Goal: Information Seeking & Learning: Learn about a topic

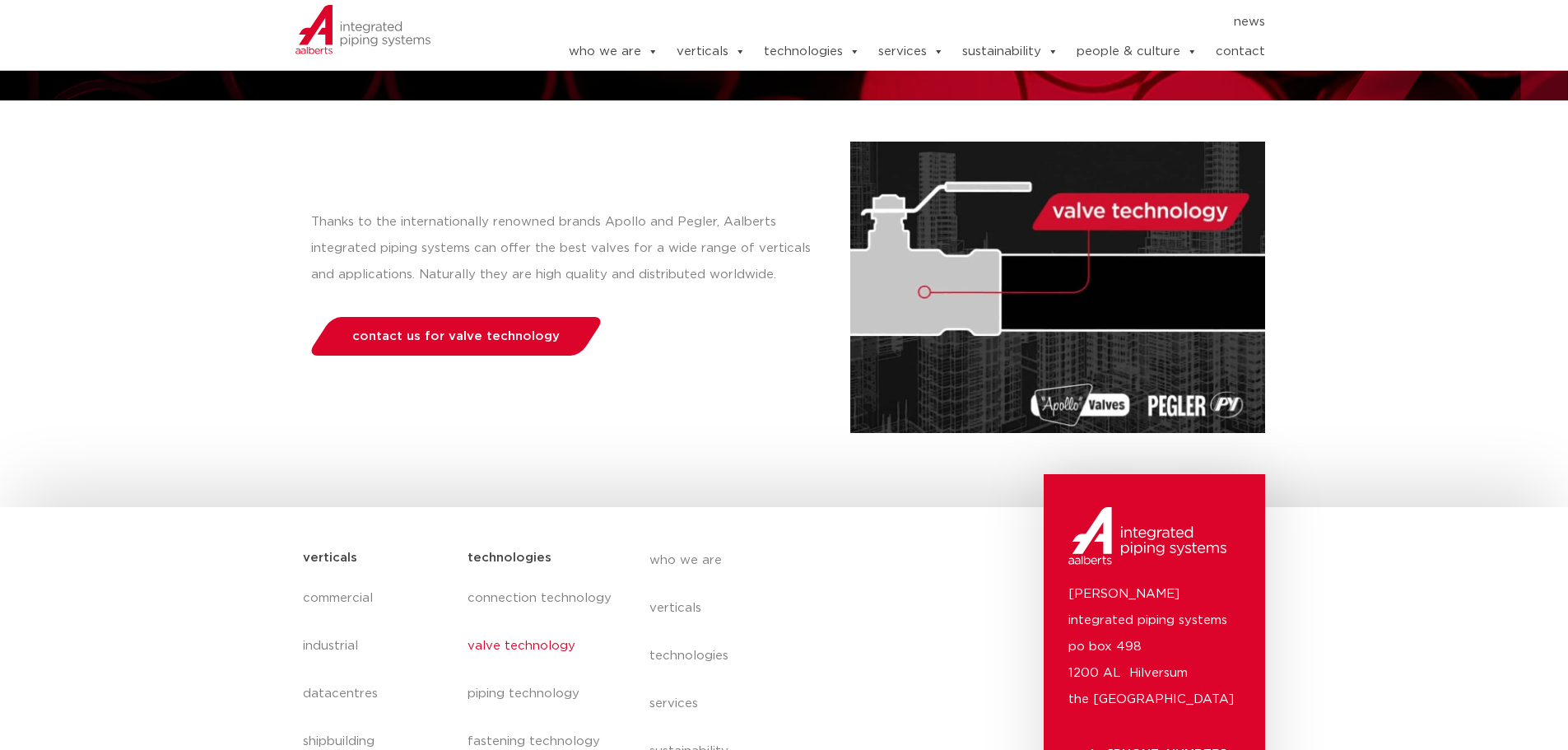
scroll to position [148, 0]
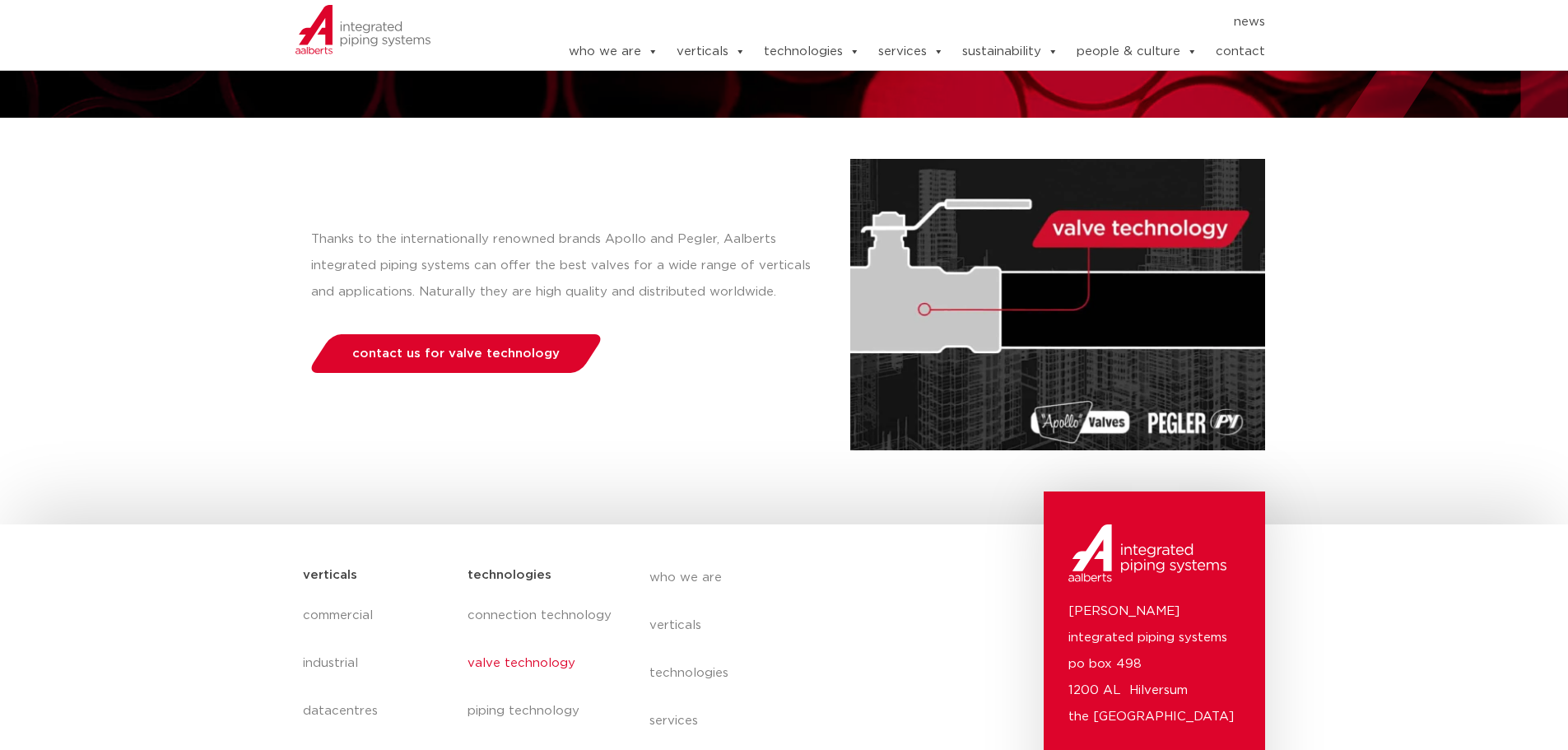
click at [458, 373] on div "contact us for valve technology" at bounding box center [576, 358] width 531 height 49
click at [455, 343] on link "contact us for valve technology" at bounding box center [455, 354] width 299 height 39
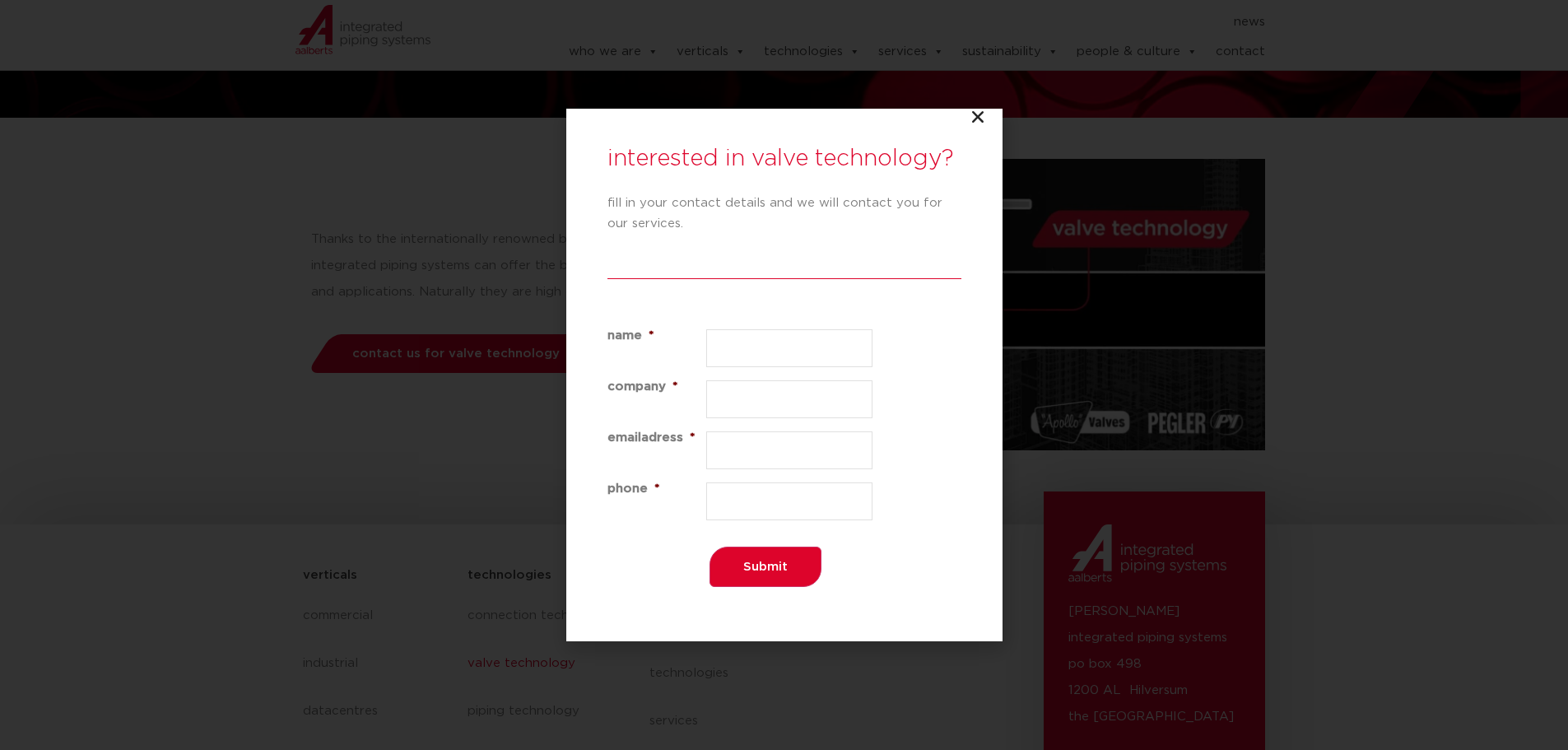
click at [988, 117] on div "interested in valve technology? fill in your contact details and we will contac…" at bounding box center [784, 375] width 436 height 533
click at [976, 116] on icon "Close" at bounding box center [977, 116] width 16 height 16
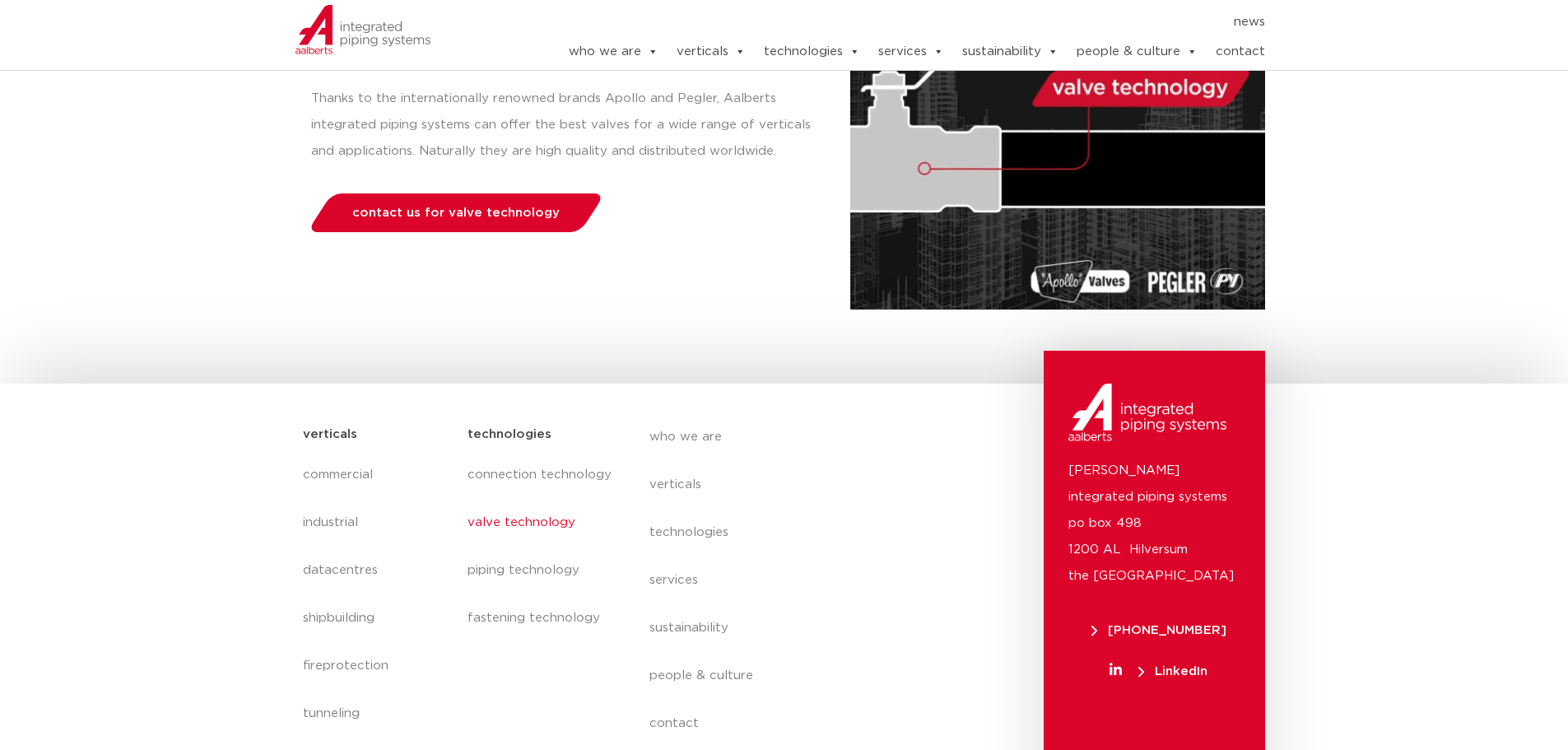
scroll to position [395, 0]
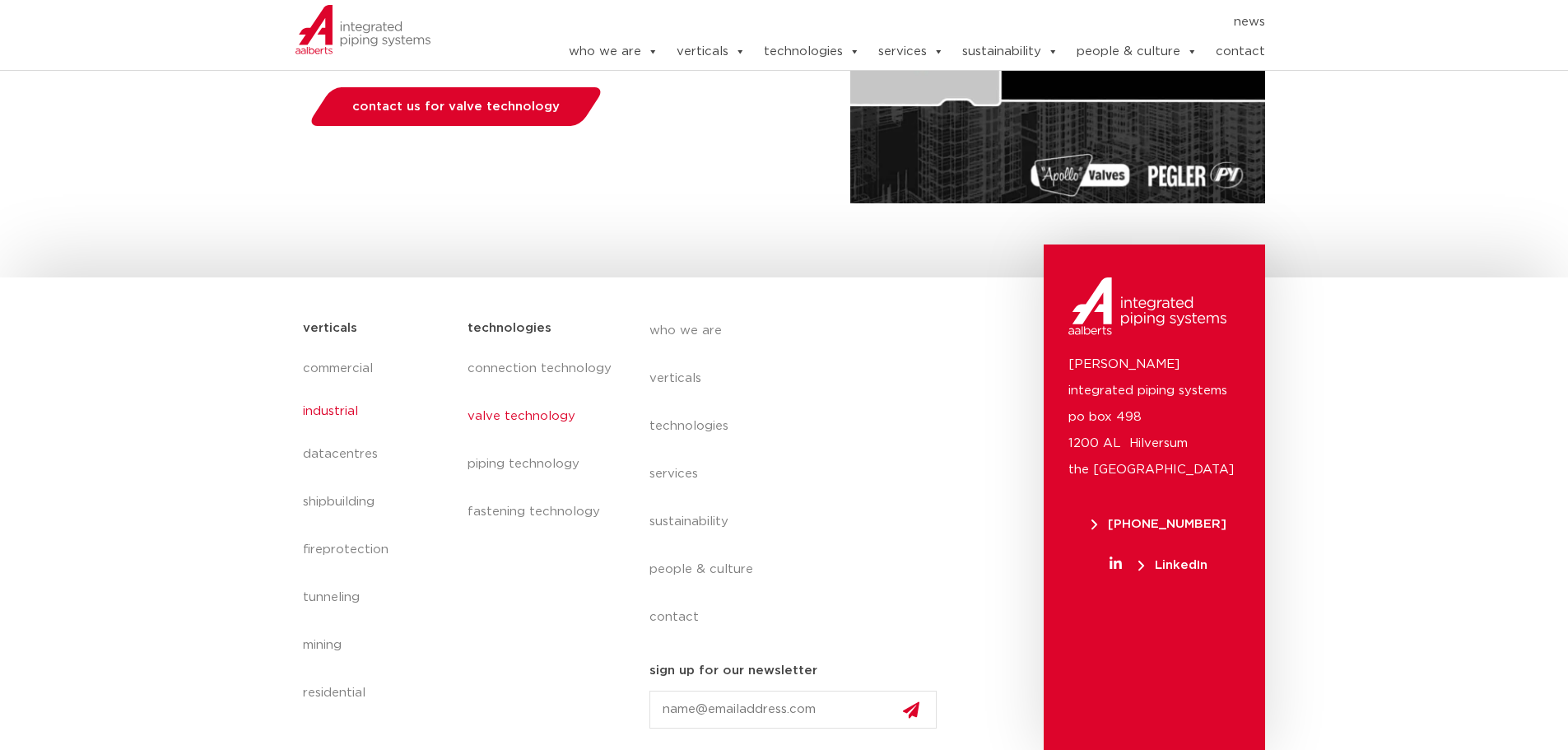
click at [342, 418] on link "industrial" at bounding box center [377, 412] width 149 height 38
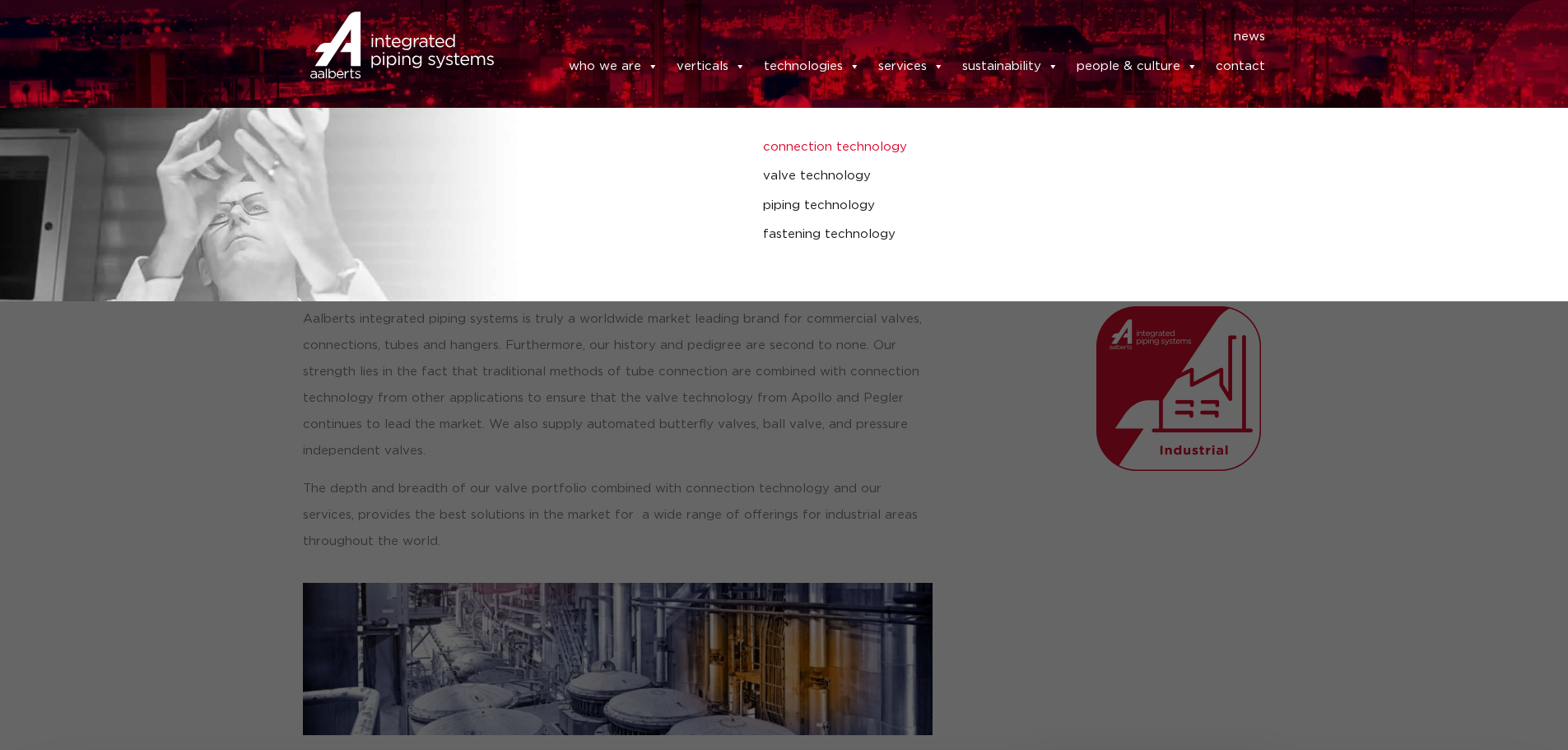
click at [835, 142] on link "connection technology" at bounding box center [1057, 147] width 589 height 21
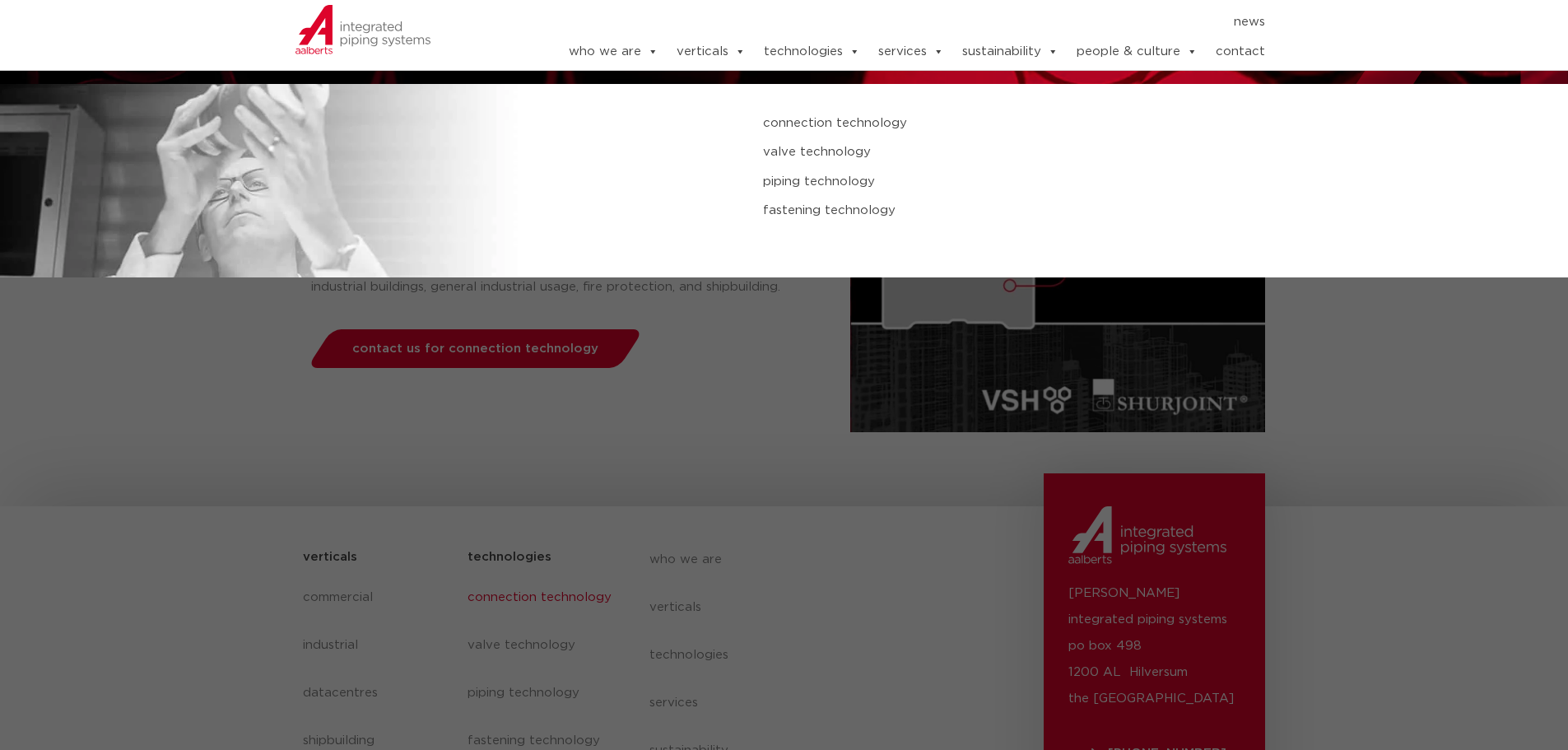
scroll to position [395, 0]
